Goal: Task Accomplishment & Management: Manage account settings

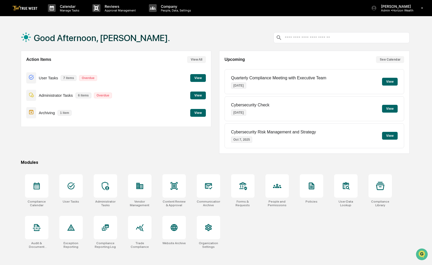
click at [198, 79] on button "View" at bounding box center [198, 78] width 16 height 8
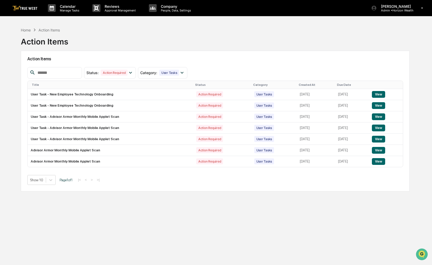
drag, startPoint x: 216, startPoint y: 180, endPoint x: 203, endPoint y: 184, distance: 14.1
click at [203, 184] on div "Show 10 Page 1 of 1 |< < > >|" at bounding box center [215, 180] width 376 height 10
click at [385, 95] on button "View" at bounding box center [378, 94] width 13 height 7
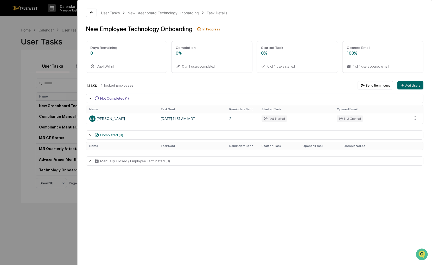
click at [53, 195] on div "User Tasks New Greenboard Technology Onboarding Task Details New Employee Techn…" at bounding box center [216, 132] width 432 height 265
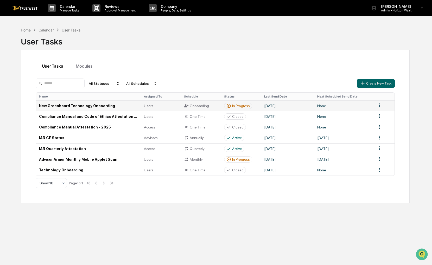
click at [381, 104] on html "Calendar Manage Tasks Reviews Approval Management Company People, Data, Setting…" at bounding box center [216, 132] width 432 height 265
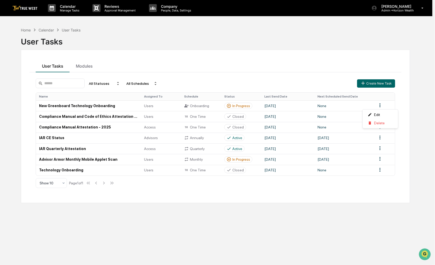
click at [316, 84] on html "Calendar Manage Tasks Reviews Approval Management Company People, Data, Setting…" at bounding box center [217, 132] width 435 height 265
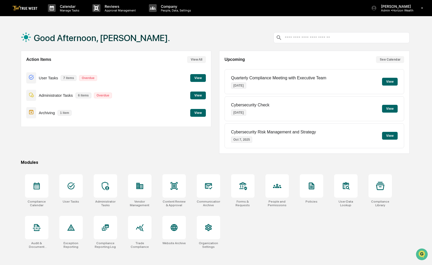
click at [196, 79] on button "View" at bounding box center [198, 78] width 16 height 8
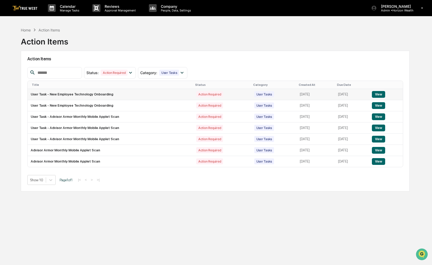
click at [384, 92] on button "View" at bounding box center [378, 94] width 13 height 7
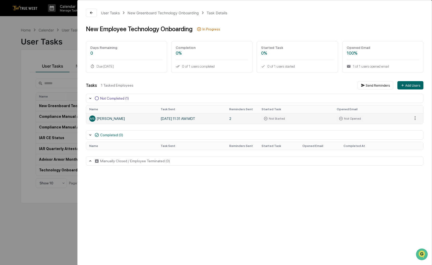
click at [230, 119] on td "2" at bounding box center [242, 118] width 32 height 11
click at [38, 224] on div "User Tasks New Greenboard Technology Onboarding Task Details New Employee Techn…" at bounding box center [216, 132] width 432 height 265
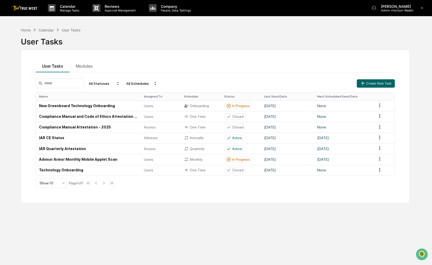
click at [31, 30] on div "Home Calendar User Tasks" at bounding box center [51, 30] width 60 height 6
click at [29, 30] on div "Home" at bounding box center [26, 30] width 10 height 4
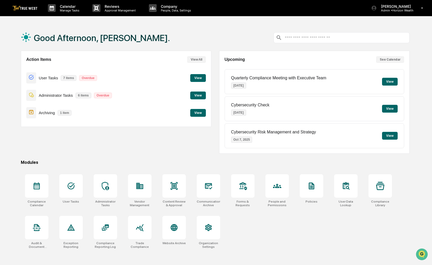
click at [198, 79] on button "View" at bounding box center [198, 78] width 16 height 8
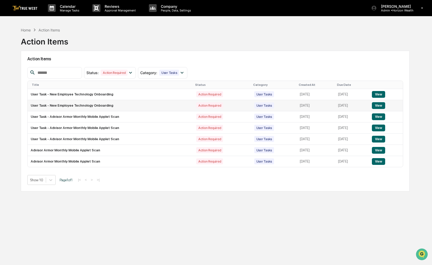
click at [383, 106] on button "View" at bounding box center [378, 105] width 13 height 7
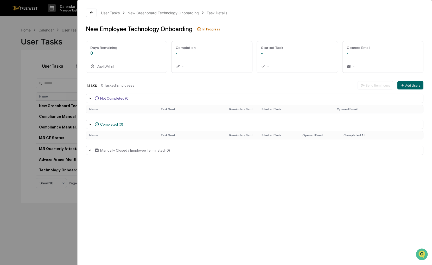
click at [43, 216] on div "User Tasks New Greenboard Technology Onboarding Task Details New Employee Techn…" at bounding box center [216, 132] width 432 height 265
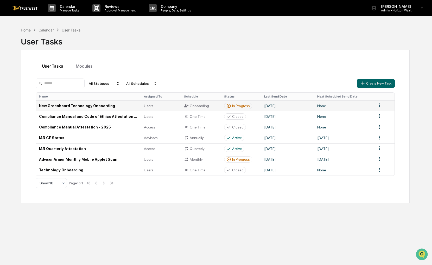
click at [378, 104] on html "Calendar Manage Tasks Reviews Approval Management Company People, Data, Setting…" at bounding box center [216, 132] width 432 height 265
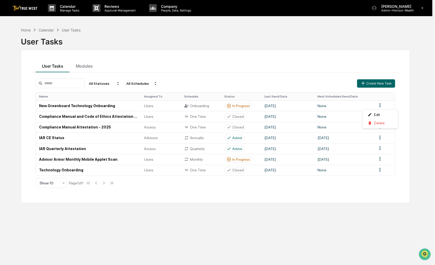
click at [249, 59] on html "Calendar Manage Tasks Reviews Approval Management Company People, Data, Setting…" at bounding box center [217, 132] width 435 height 265
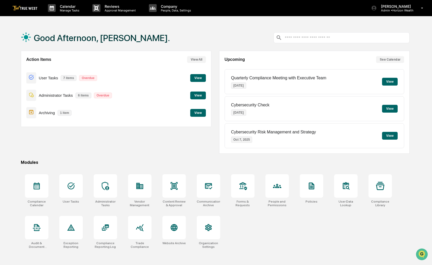
click at [196, 80] on button "View" at bounding box center [198, 78] width 16 height 8
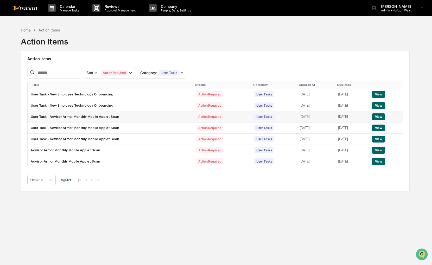
click at [383, 116] on button "View" at bounding box center [378, 116] width 13 height 7
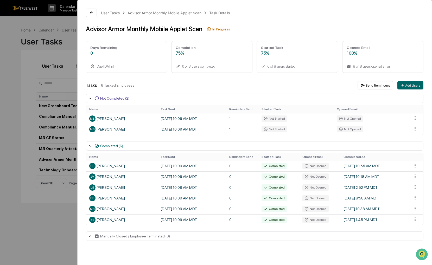
click at [30, 82] on div "User Tasks Advisor Armor Monthly Mobile Applet Scan Task Details Advisor Armor …" at bounding box center [216, 132] width 432 height 265
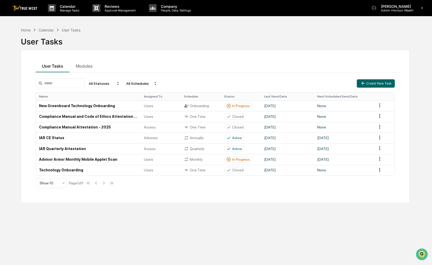
click at [29, 32] on div "Home Calendar User Tasks" at bounding box center [51, 30] width 60 height 6
click at [27, 29] on div "Home" at bounding box center [26, 30] width 10 height 4
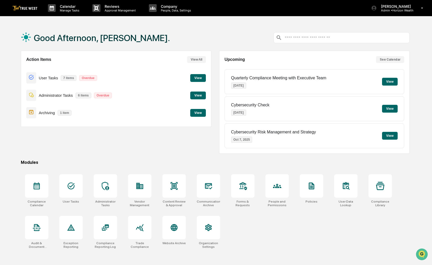
drag, startPoint x: 215, startPoint y: 34, endPoint x: 209, endPoint y: 35, distance: 6.5
click at [209, 35] on div "Good Afternoon, [PERSON_NAME]." at bounding box center [215, 38] width 389 height 26
click at [194, 80] on button "View" at bounding box center [198, 78] width 16 height 8
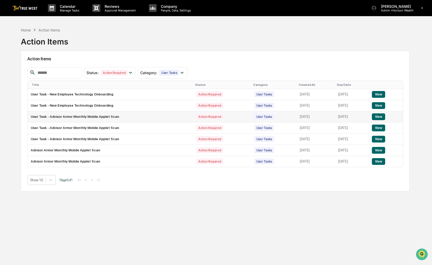
click at [377, 116] on button "View" at bounding box center [378, 116] width 13 height 7
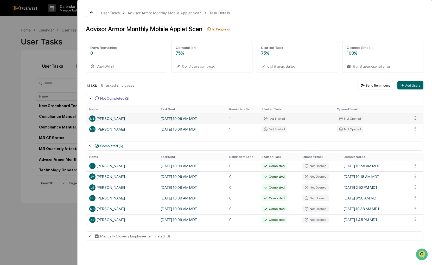
click at [414, 117] on html "Calendar Manage Tasks Reviews Approval Management Company People, Data, Setting…" at bounding box center [216, 132] width 432 height 265
click at [55, 208] on html "Calendar Manage Tasks Reviews Approval Management Company People, Data, Setting…" at bounding box center [217, 132] width 435 height 265
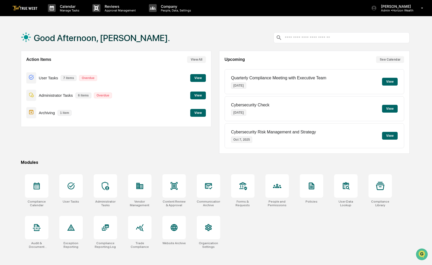
click at [203, 77] on button "View" at bounding box center [198, 78] width 16 height 8
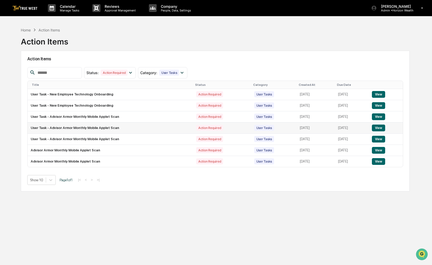
click at [384, 126] on button "View" at bounding box center [378, 128] width 13 height 7
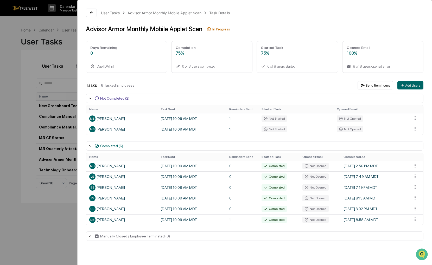
drag, startPoint x: 55, startPoint y: 223, endPoint x: 48, endPoint y: 224, distance: 7.0
click at [48, 224] on div "User Tasks Advisor Armor Monthly Mobile Applet Scan Task Details Advisor Armor …" at bounding box center [216, 132] width 432 height 265
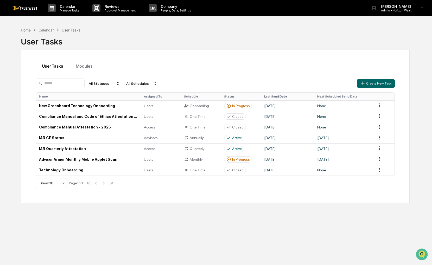
click at [22, 29] on div "Home" at bounding box center [26, 30] width 10 height 4
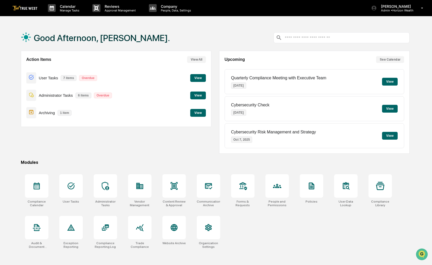
drag, startPoint x: 216, startPoint y: 34, endPoint x: 204, endPoint y: 30, distance: 13.4
click at [204, 30] on div "Good Afternoon, [PERSON_NAME]." at bounding box center [215, 38] width 389 height 26
click at [417, 8] on div "[PERSON_NAME] Admin • Horizon Wealth" at bounding box center [399, 8] width 66 height 16
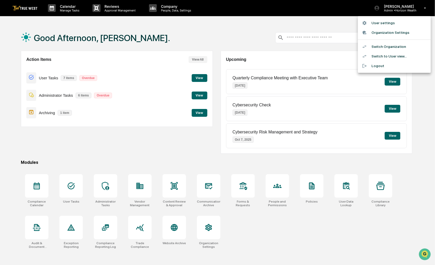
click at [389, 45] on li "Switch Organization" at bounding box center [394, 47] width 73 height 10
